Goal: Task Accomplishment & Management: Use online tool/utility

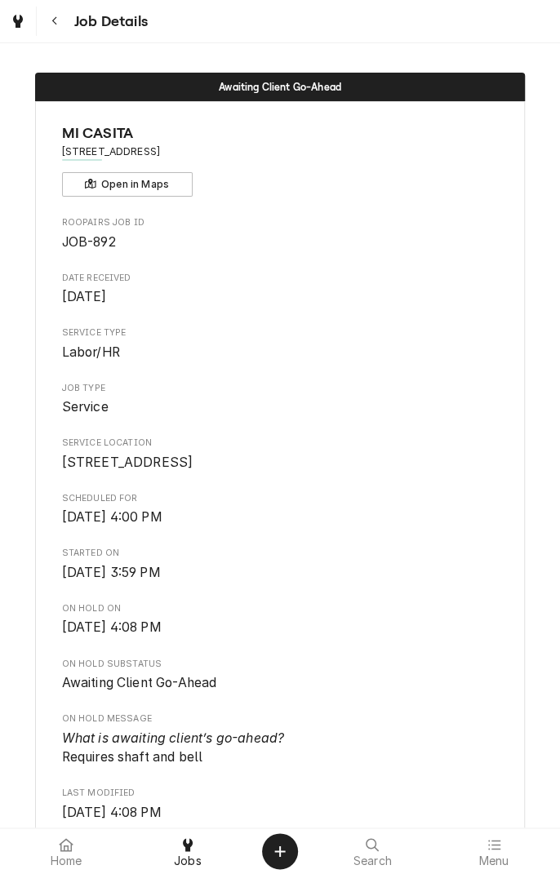
click at [60, 33] on button "Navigate back" at bounding box center [54, 21] width 29 height 29
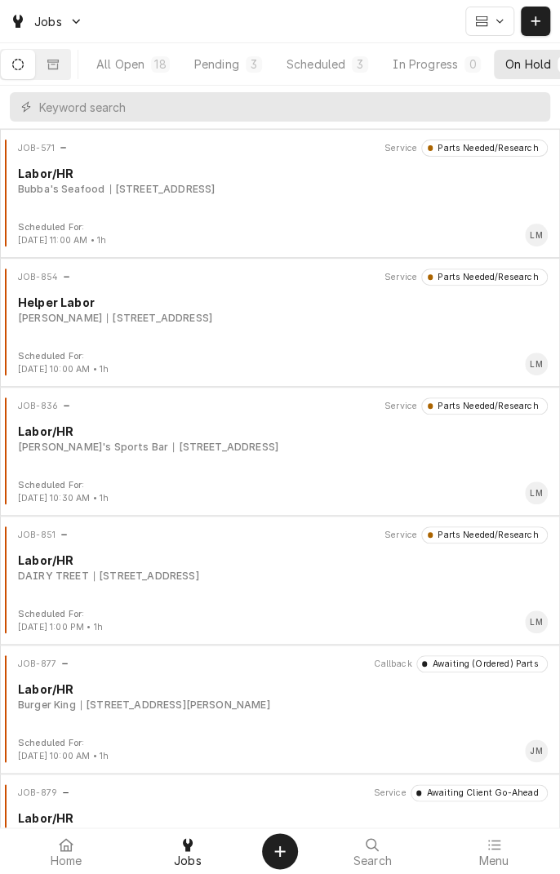
click at [334, 69] on div "Scheduled" at bounding box center [316, 64] width 59 height 17
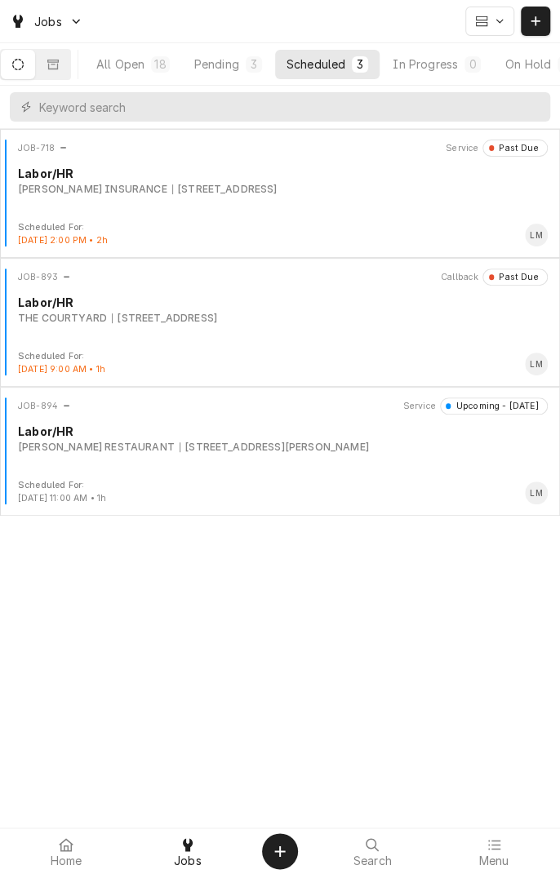
click at [216, 320] on div "[STREET_ADDRESS]" at bounding box center [164, 318] width 105 height 15
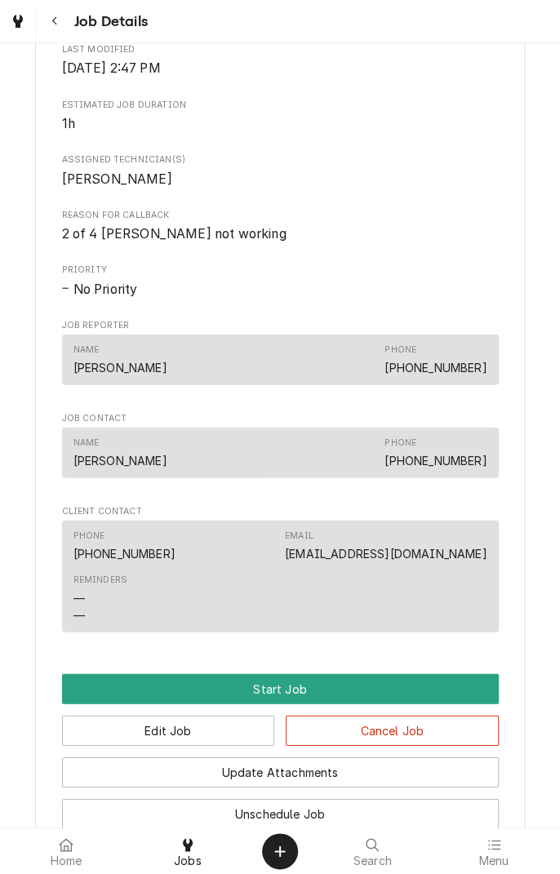
scroll to position [1016, 0]
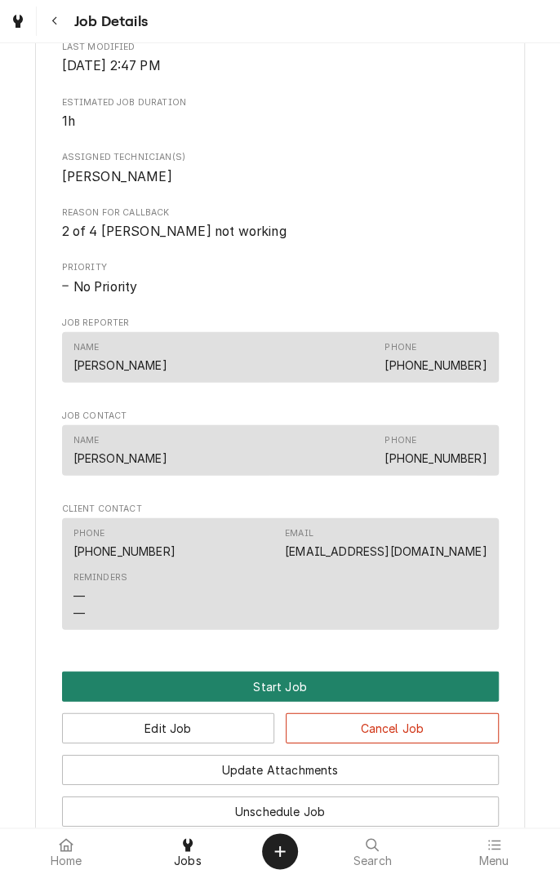
click at [274, 684] on button "Start Job" at bounding box center [280, 686] width 437 height 30
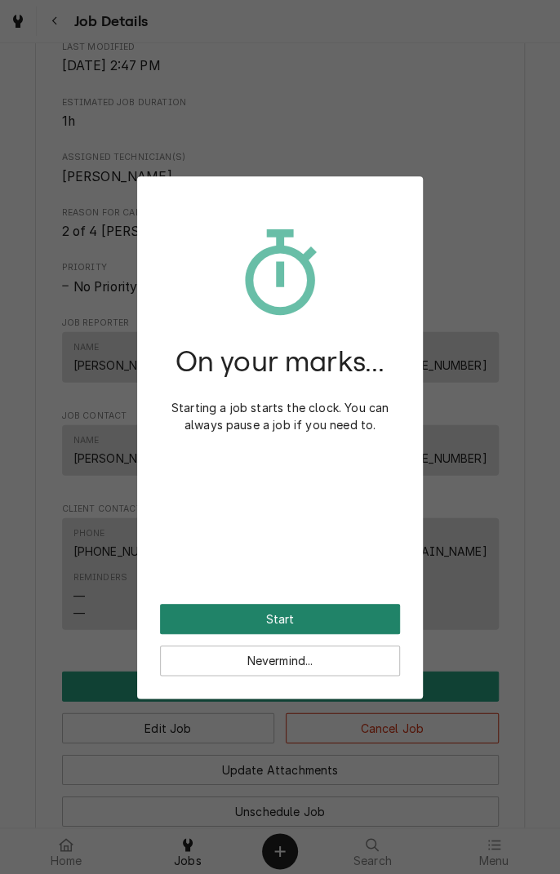
click at [303, 615] on button "Start" at bounding box center [280, 619] width 240 height 30
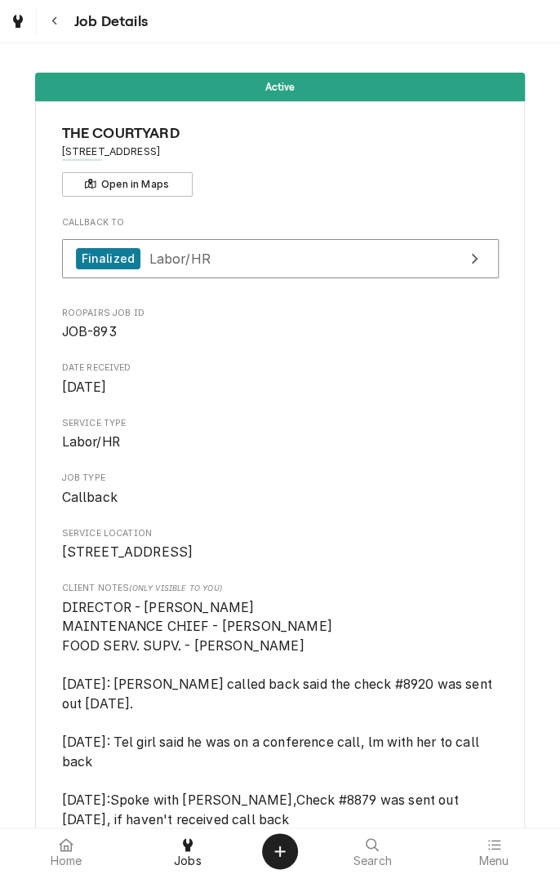
click at [53, 873] on div "Home Jobs Search Menu" at bounding box center [280, 852] width 560 height 46
